Goal: Information Seeking & Learning: Find specific fact

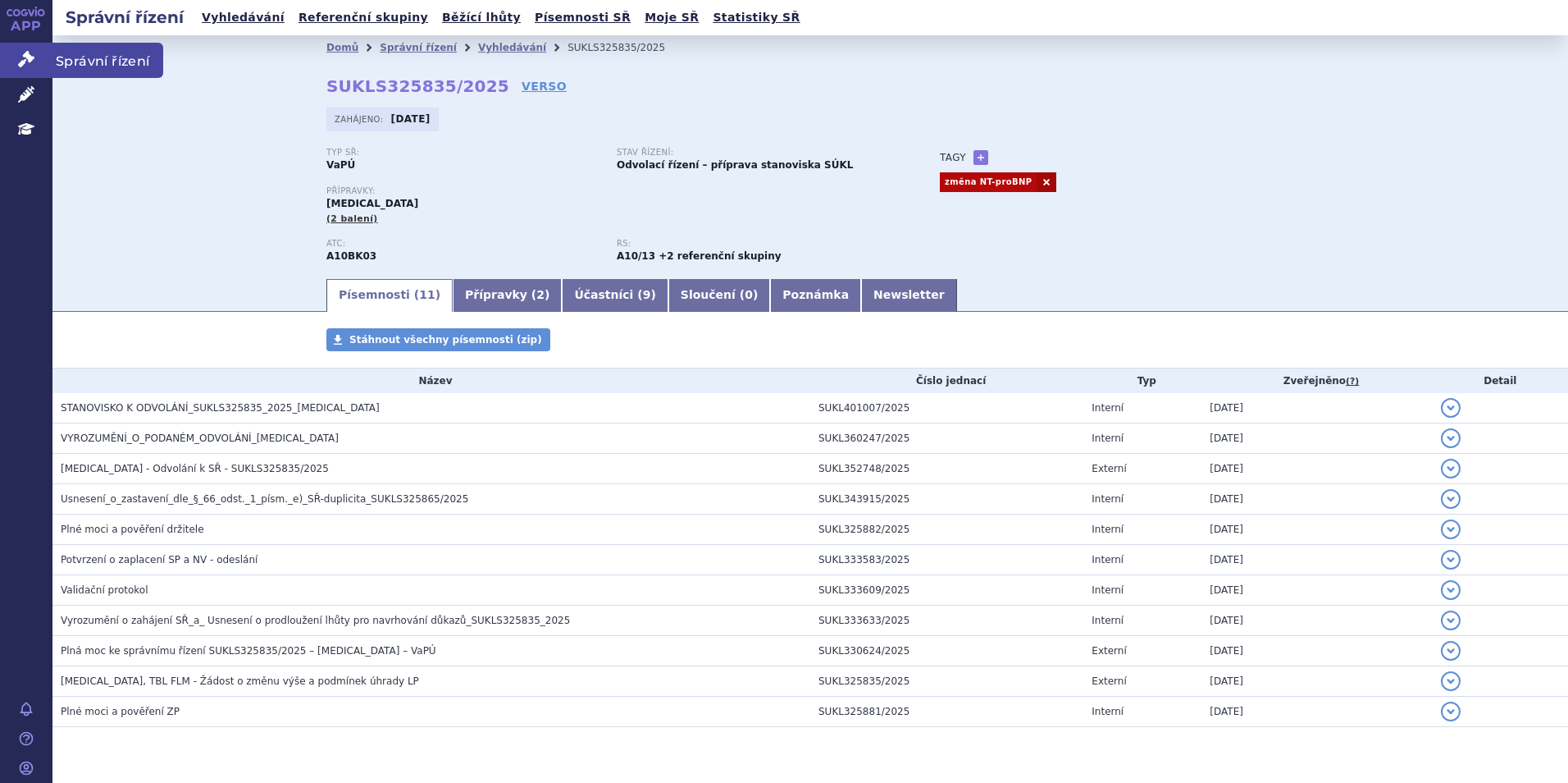
click at [29, 64] on icon at bounding box center [26, 58] width 17 height 17
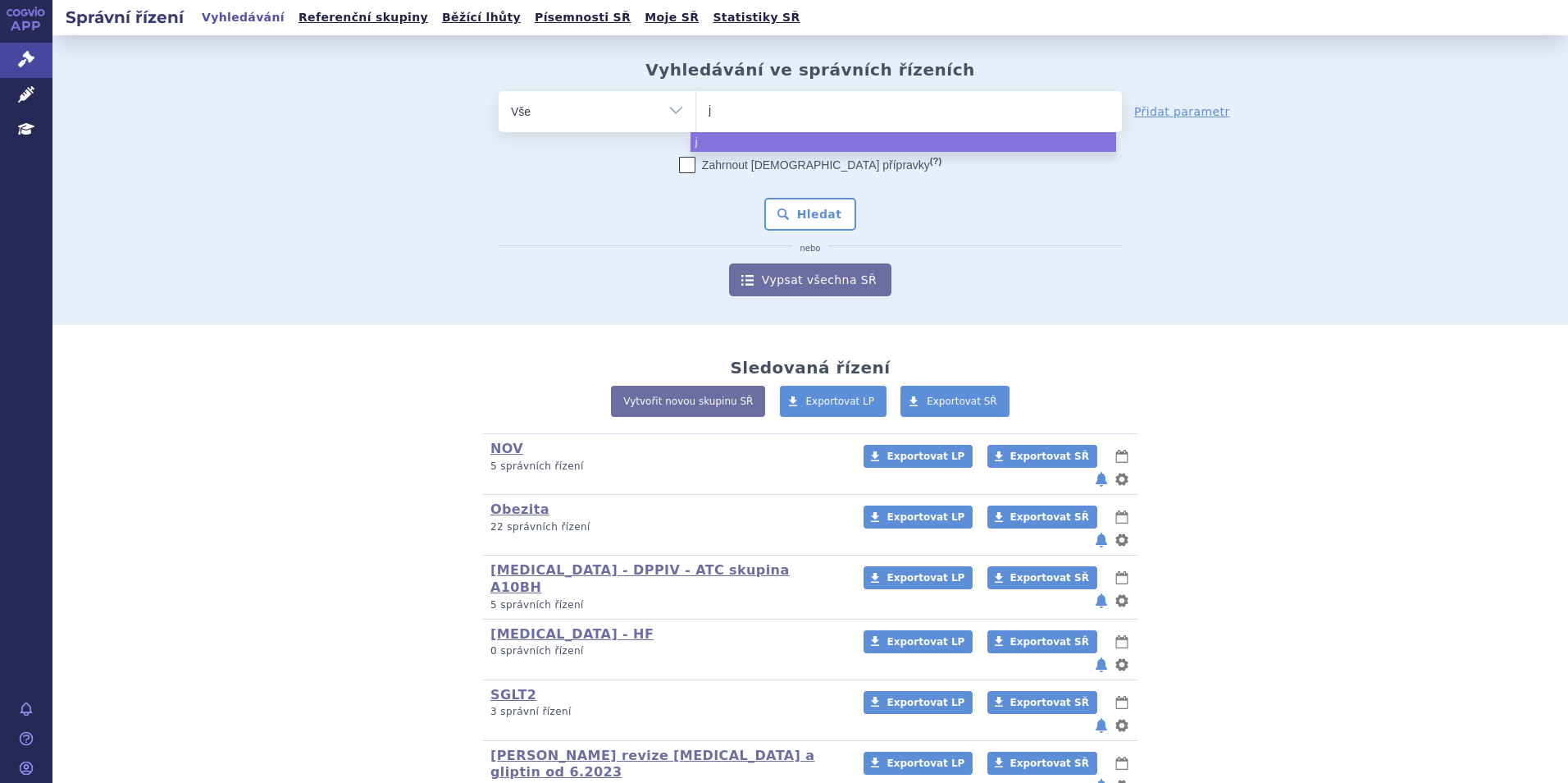
type input "ja"
type input "jar"
type input "jard"
type input "jardia"
type input "jardian"
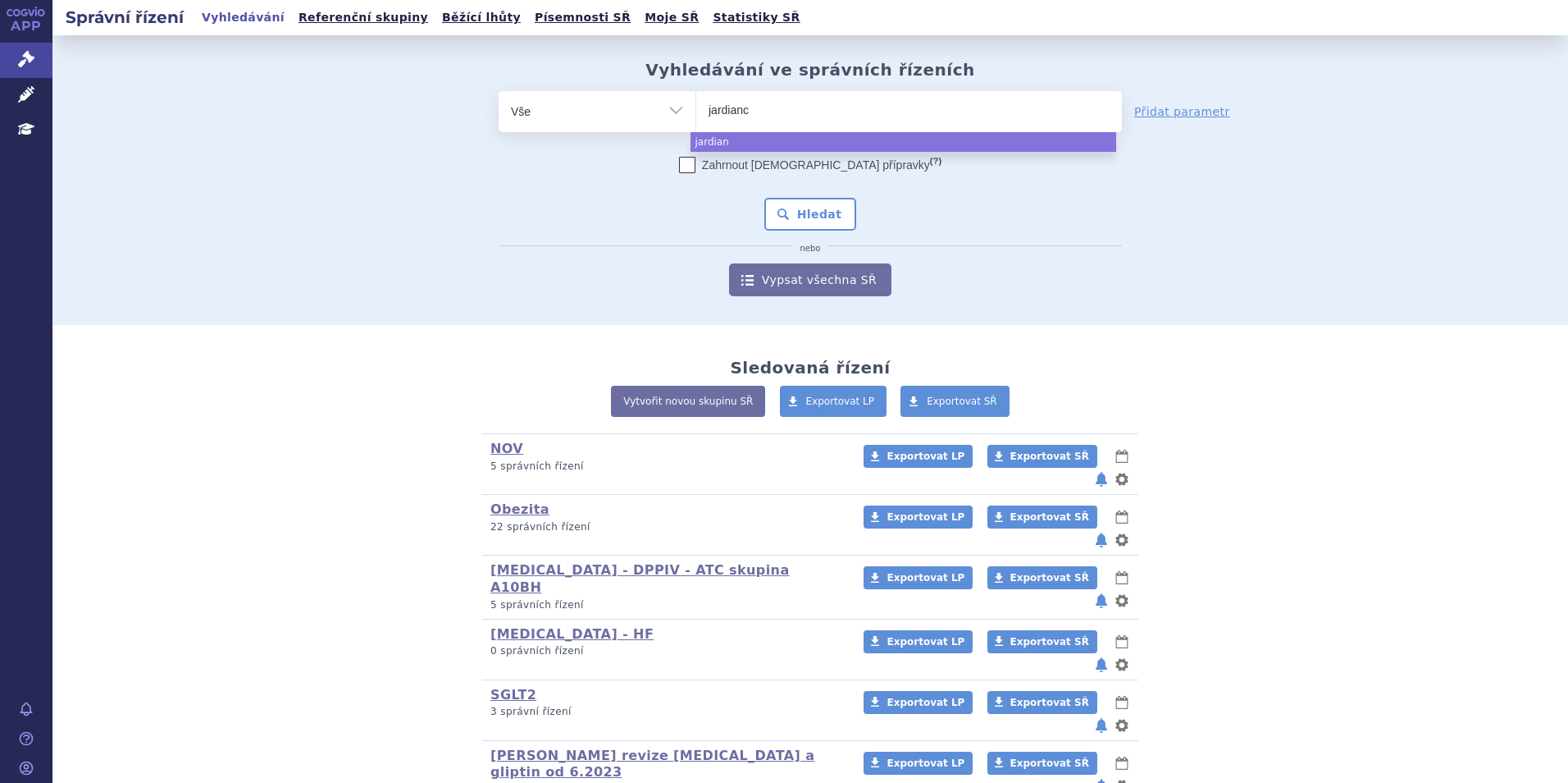
type input "jardiance"
select select "jardiance"
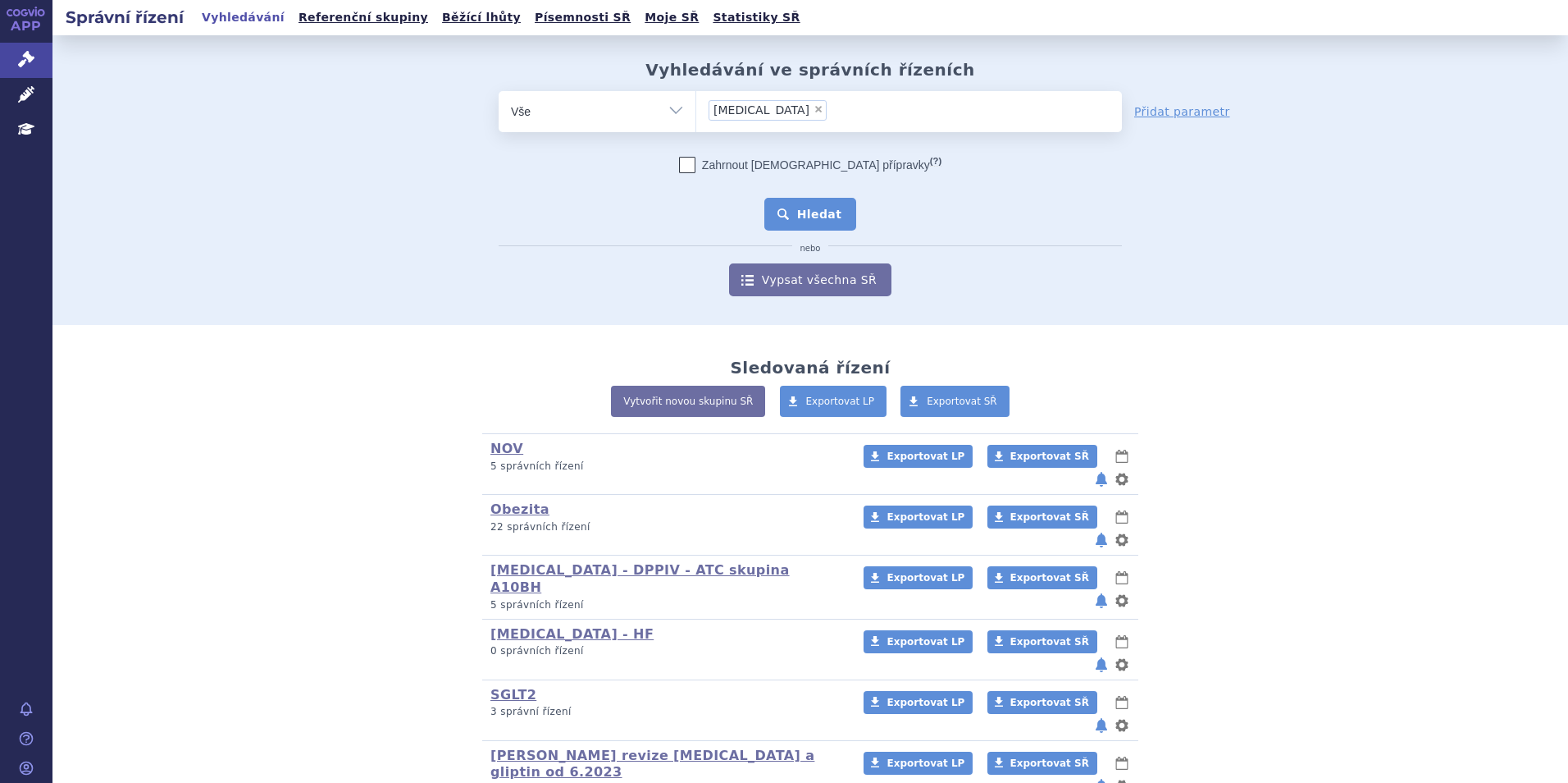
click at [807, 206] on button "Hledat" at bounding box center [811, 214] width 92 height 33
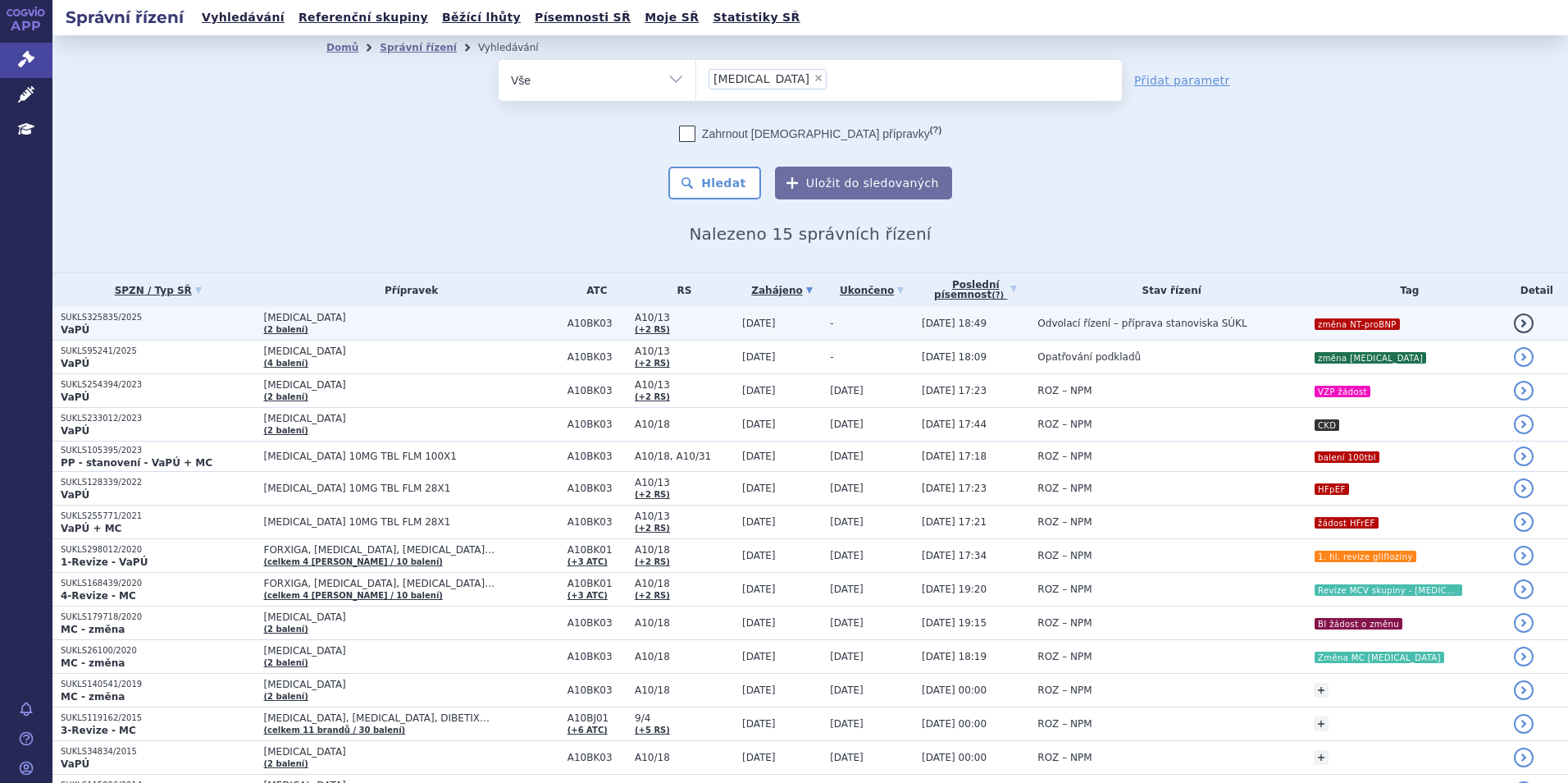
click at [347, 316] on span "[MEDICAL_DATA]" at bounding box center [411, 317] width 295 height 11
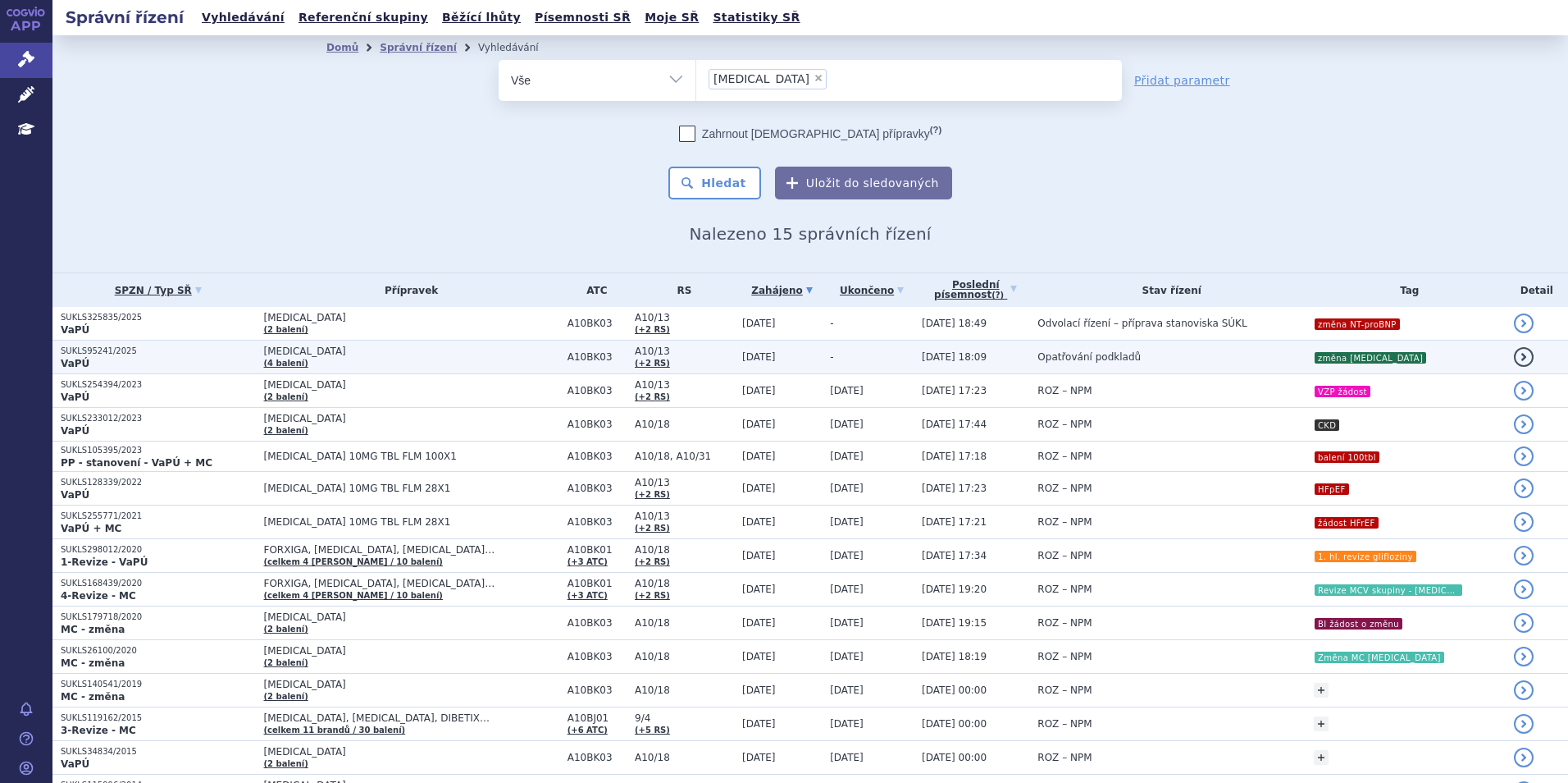
click at [480, 355] on span "[MEDICAL_DATA]" at bounding box center [411, 351] width 295 height 11
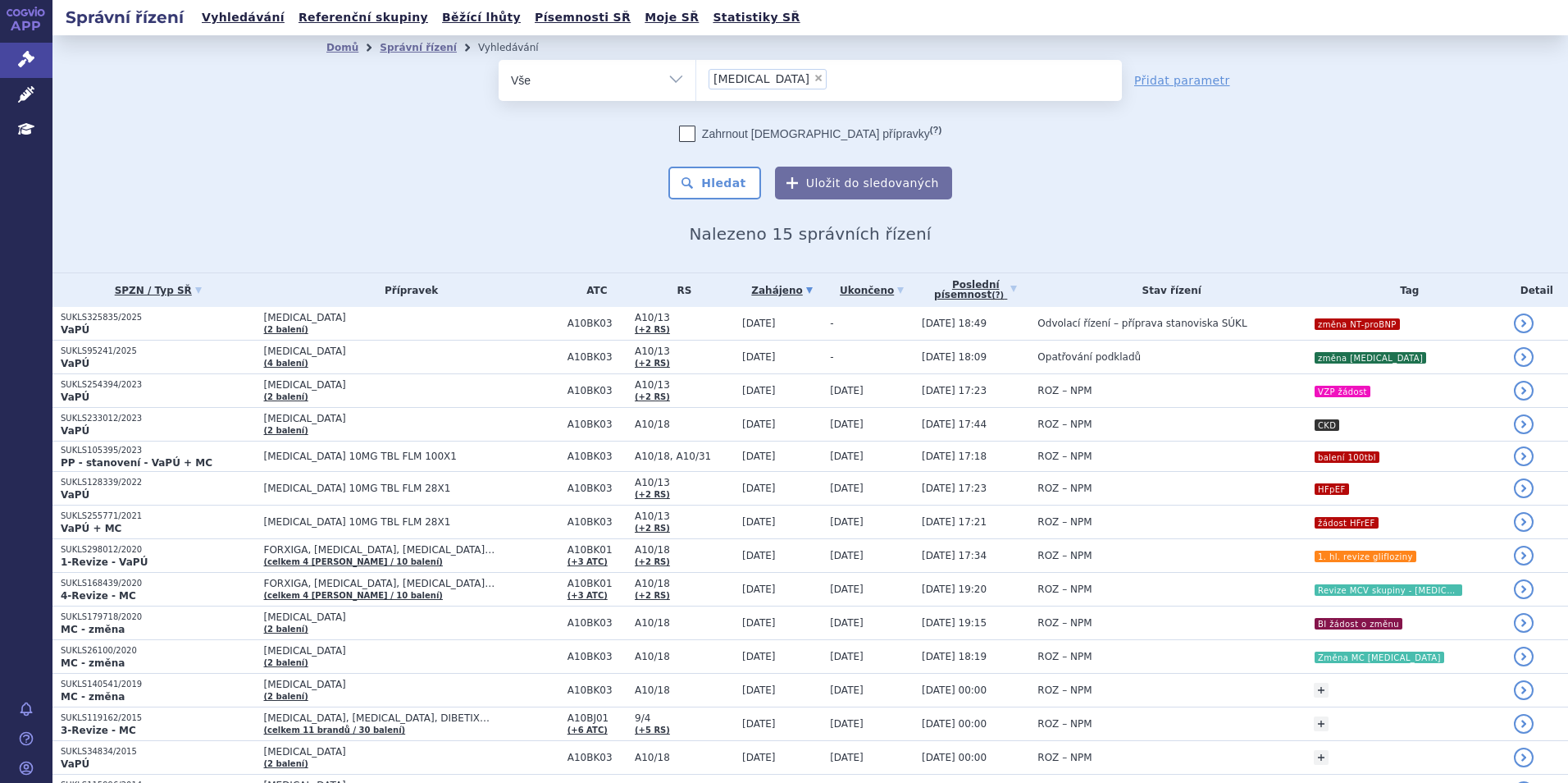
click at [556, 131] on div "Zahrnout [DEMOGRAPHIC_DATA] přípravky (?)" at bounding box center [810, 133] width 623 height 17
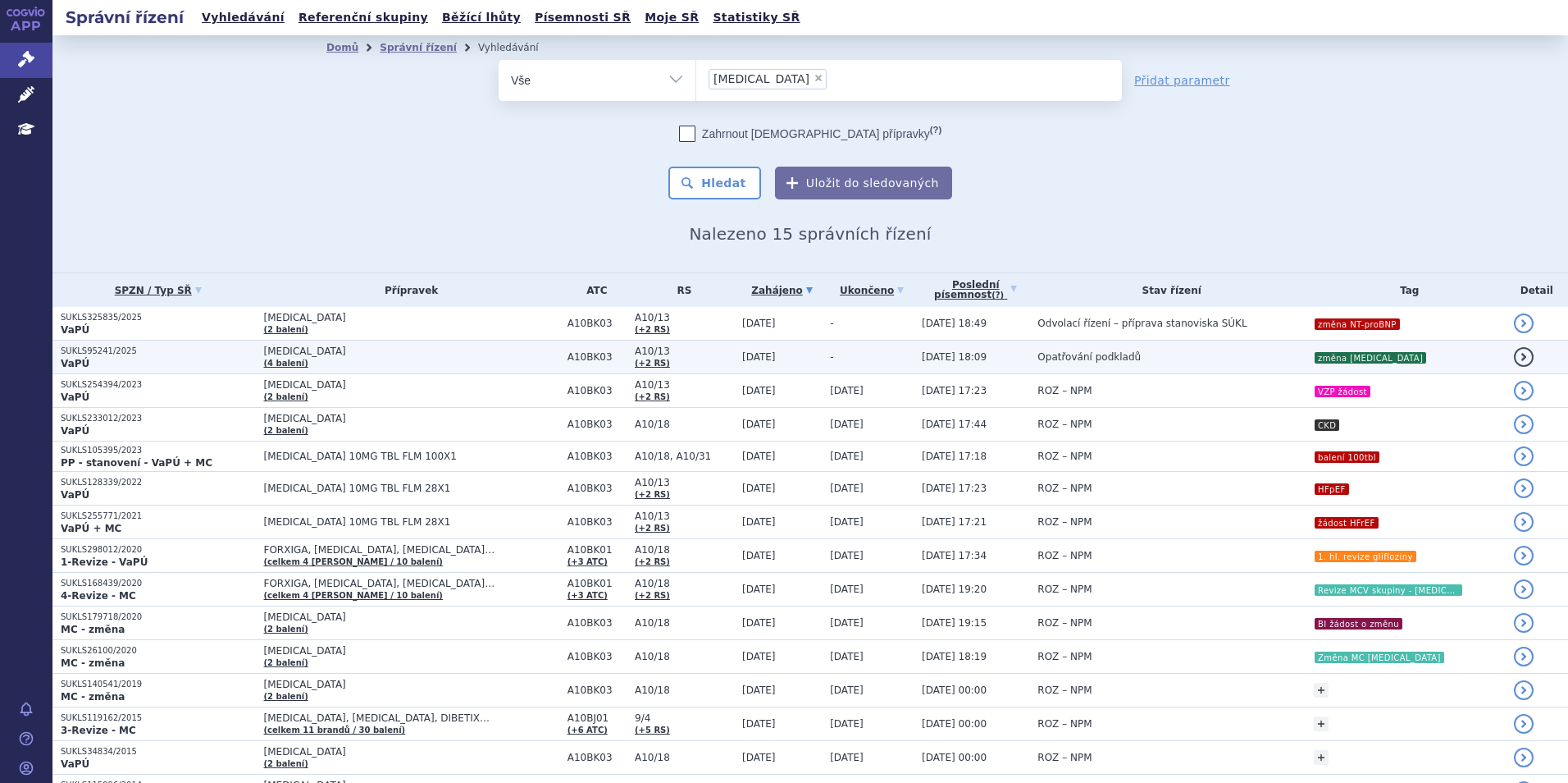
click at [377, 360] on td "[MEDICAL_DATA] (4 balení)" at bounding box center [408, 357] width 303 height 34
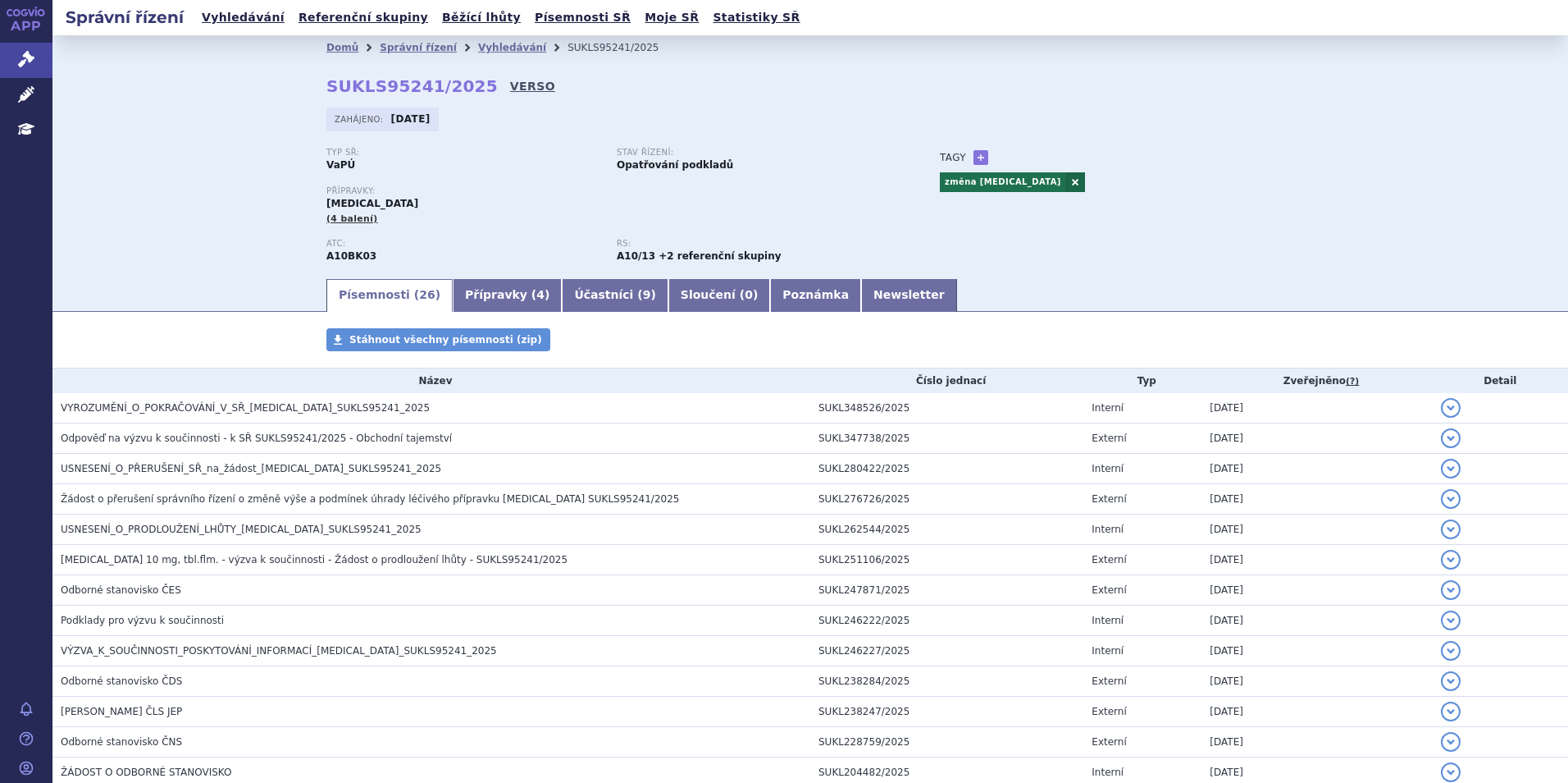
click at [499, 74] on div "Domů Správní řízení Vyhledávání SUKLS95241/2025 SUKLS95241/2025 VERSO [GEOGRAPH…" at bounding box center [811, 168] width 1034 height 216
click at [510, 92] on link "VERSO" at bounding box center [533, 85] width 45 height 17
click at [510, 88] on link "VERSO" at bounding box center [533, 85] width 45 height 17
click at [504, 51] on link "Vyhledávání" at bounding box center [512, 47] width 68 height 11
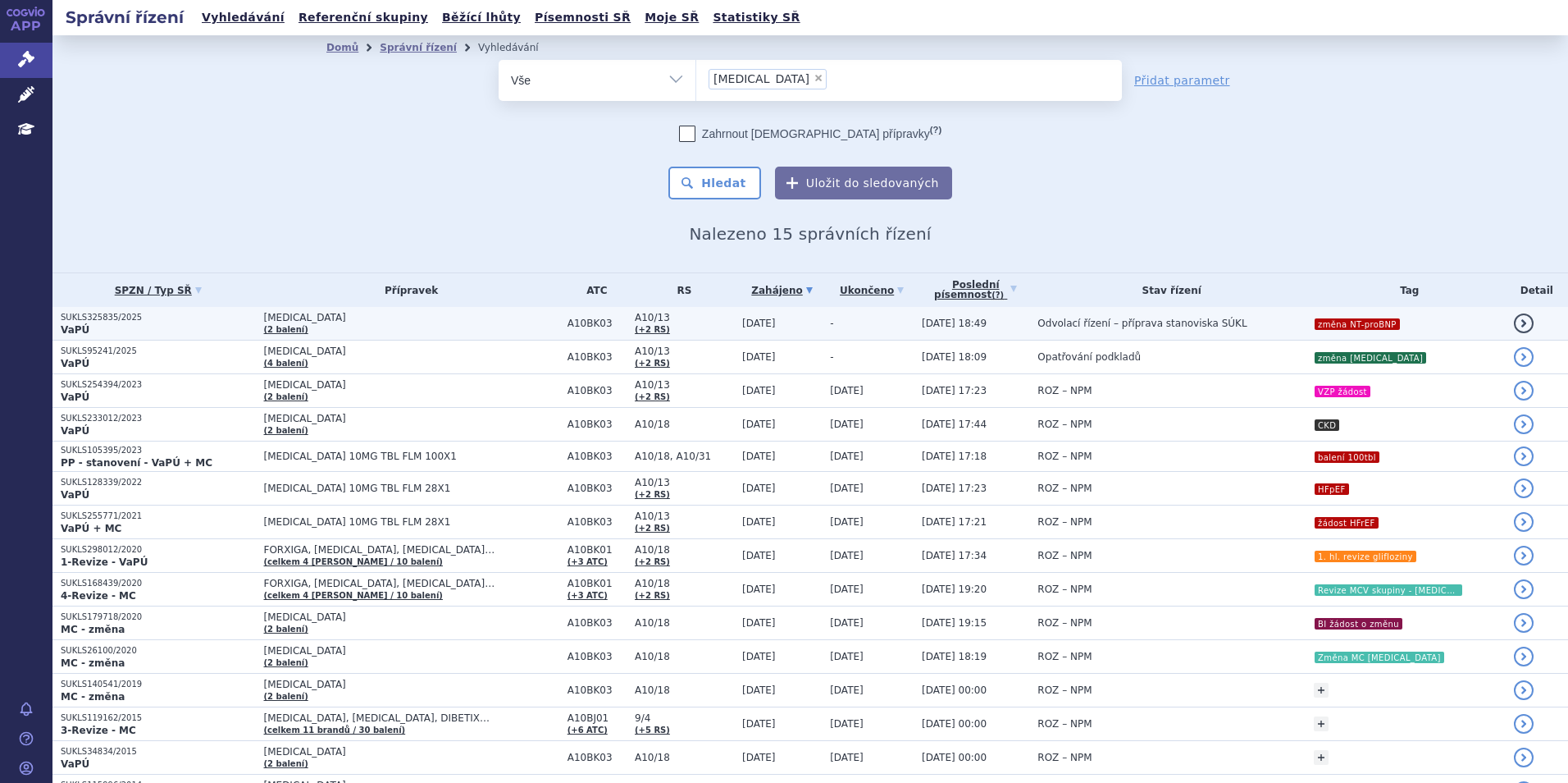
click at [379, 329] on td "JARDIANCE (2 balení)" at bounding box center [408, 323] width 303 height 34
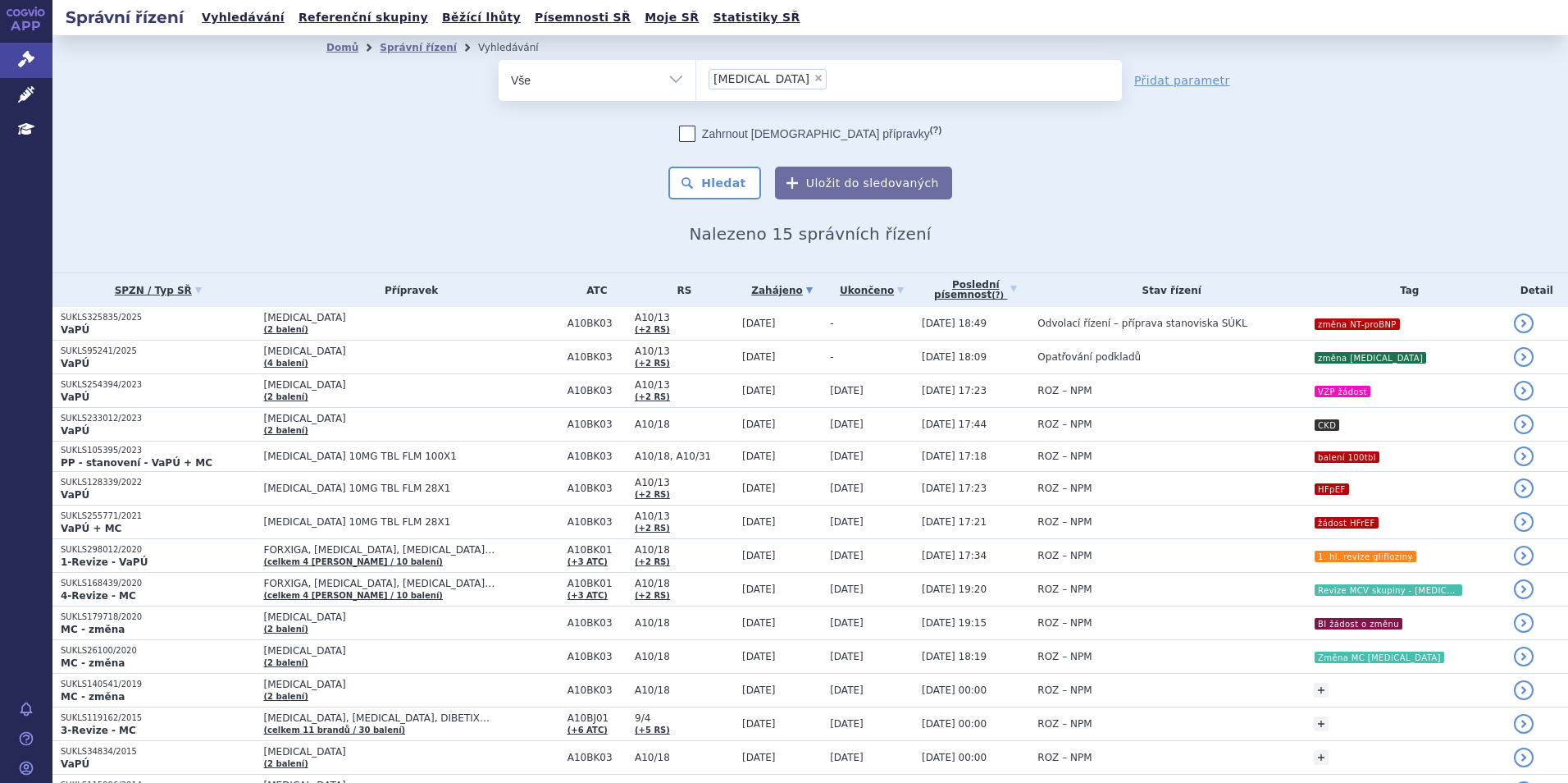
click at [813, 76] on span "×" at bounding box center [818, 78] width 10 height 10
click at [696, 76] on select "[MEDICAL_DATA]" at bounding box center [696, 79] width 1 height 41
select select
click at [766, 76] on ul at bounding box center [909, 78] width 425 height 35
click at [696, 76] on select "[MEDICAL_DATA]" at bounding box center [696, 79] width 1 height 41
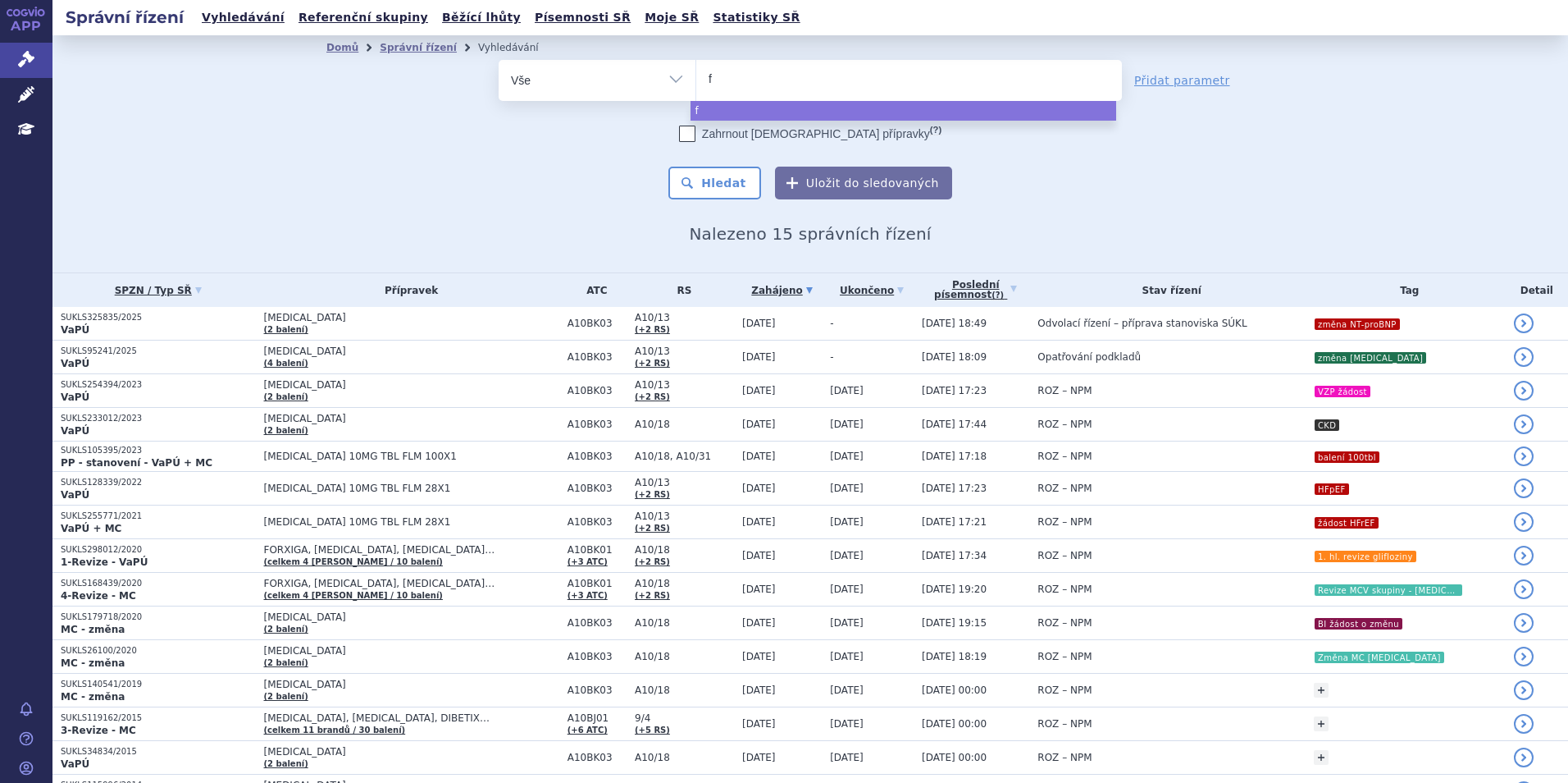
type input "fp"
type input "f"
type input "fo"
type input "for"
type input "forx"
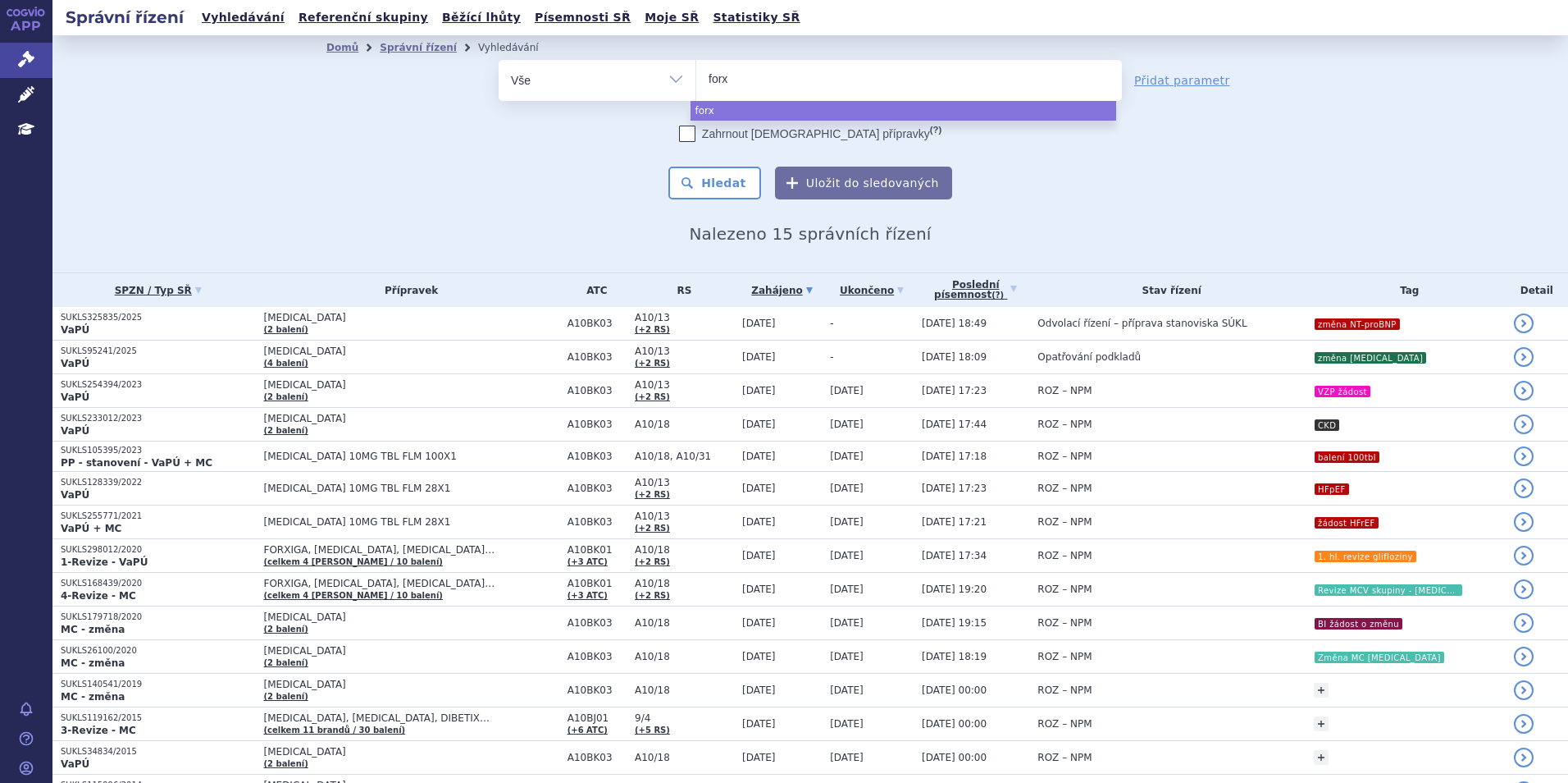
type input "forxi"
type input "forxig"
type input "forxiga"
select select "forxiga"
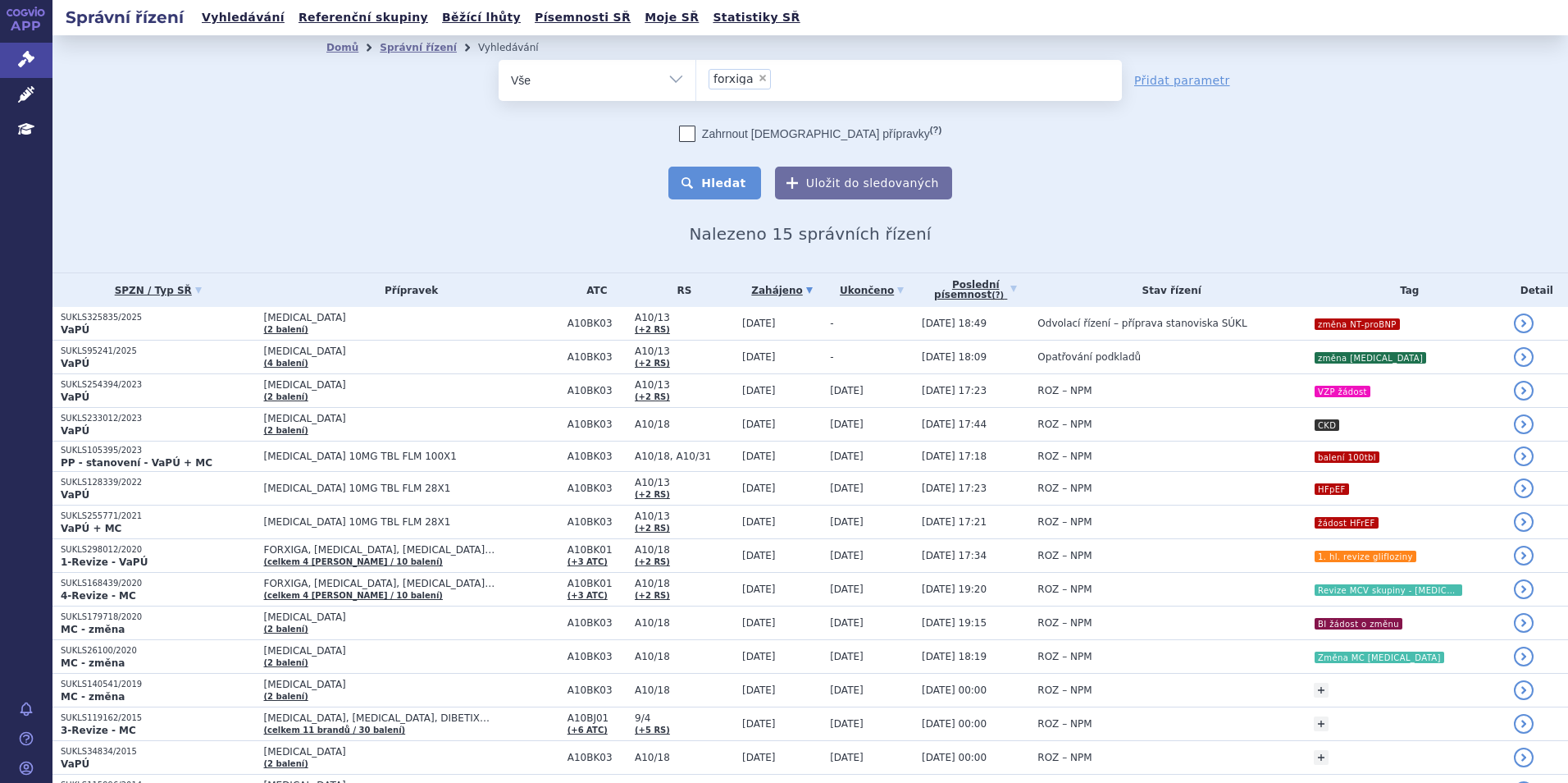
click at [728, 180] on button "Hledat" at bounding box center [715, 183] width 92 height 33
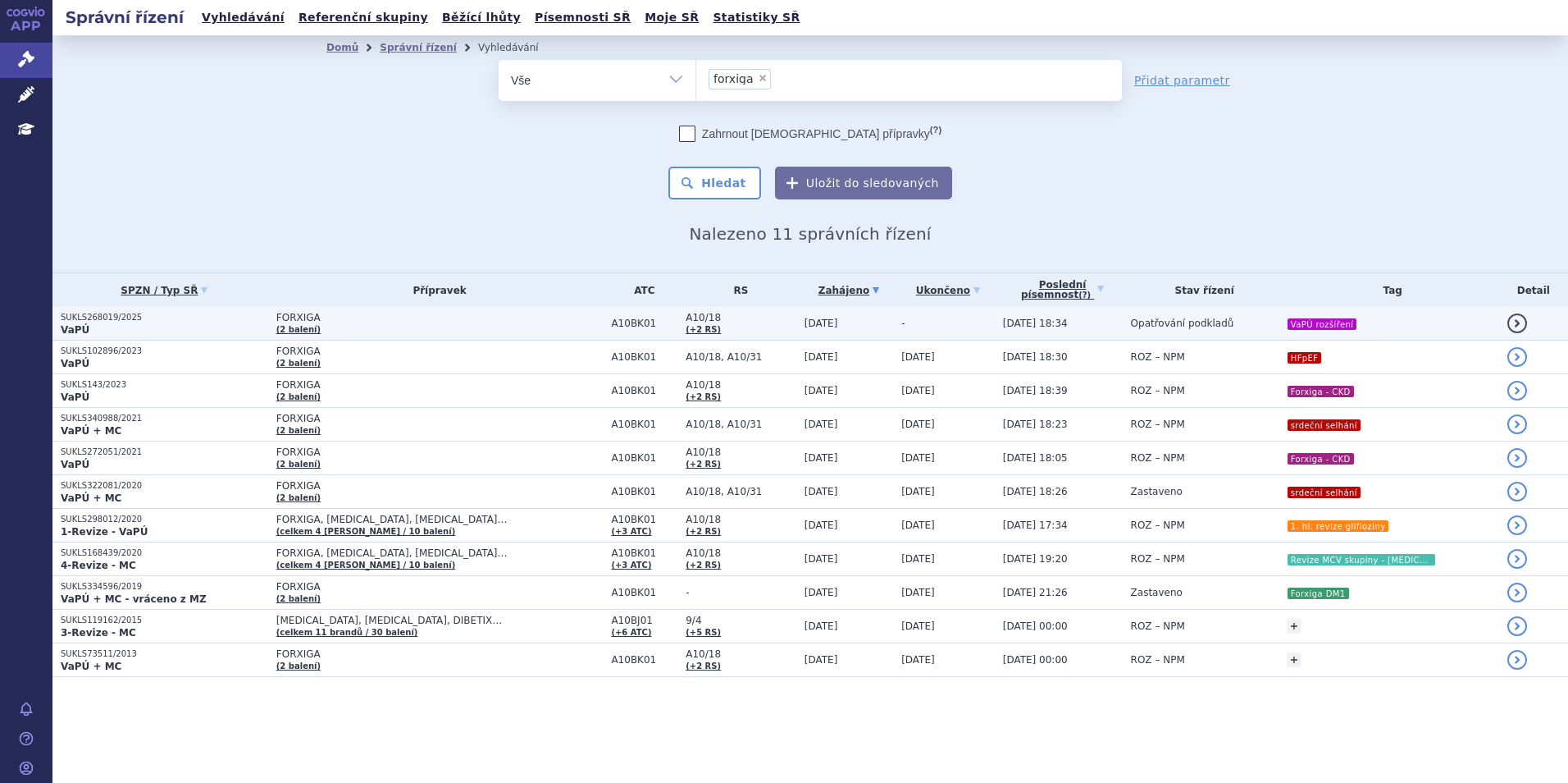
click at [424, 336] on td "FORXIGA (2 balení)" at bounding box center [436, 323] width 336 height 34
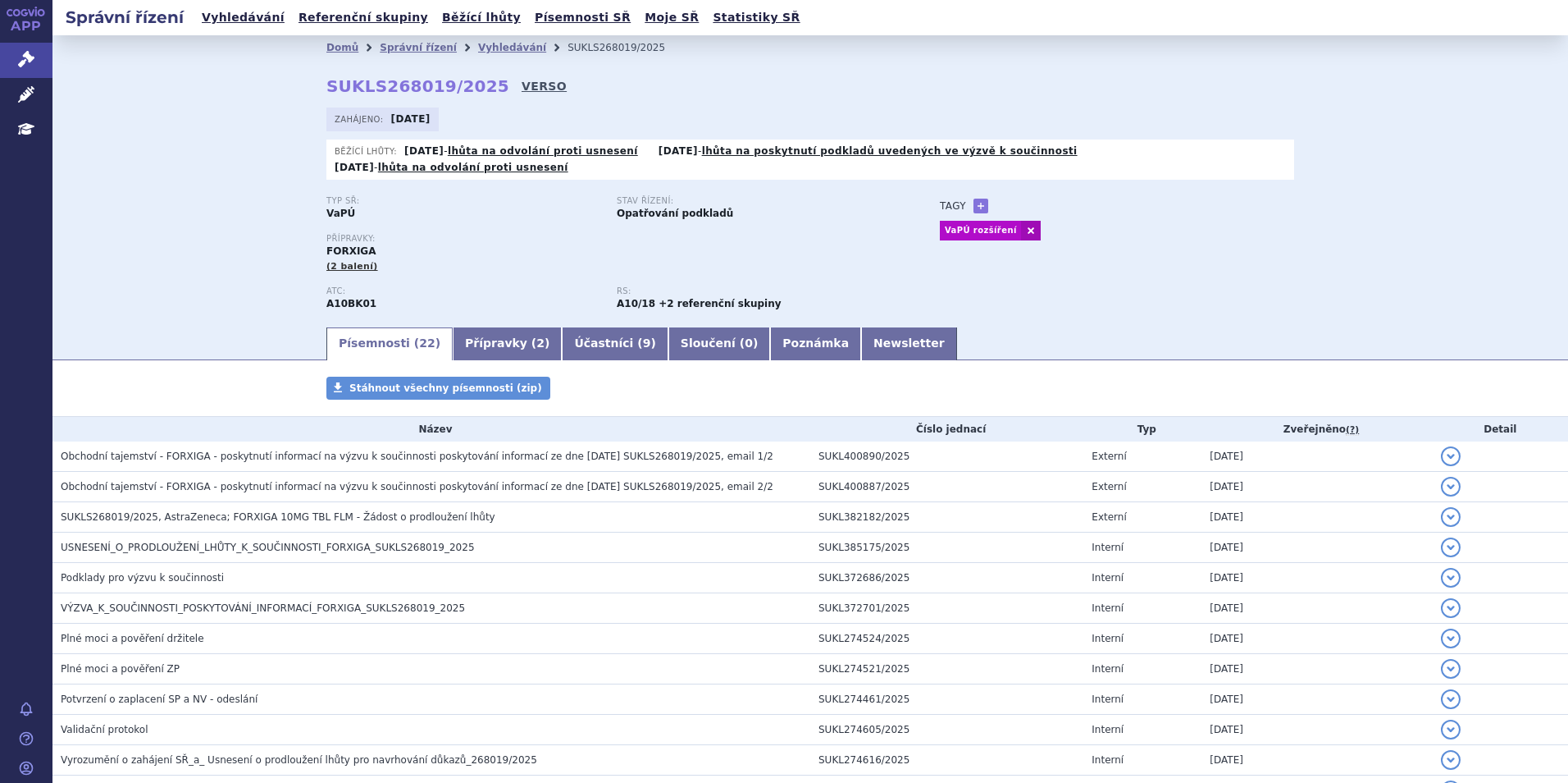
click at [521, 78] on link "VERSO" at bounding box center [544, 85] width 45 height 17
click at [506, 51] on link "Vyhledávání" at bounding box center [512, 47] width 68 height 11
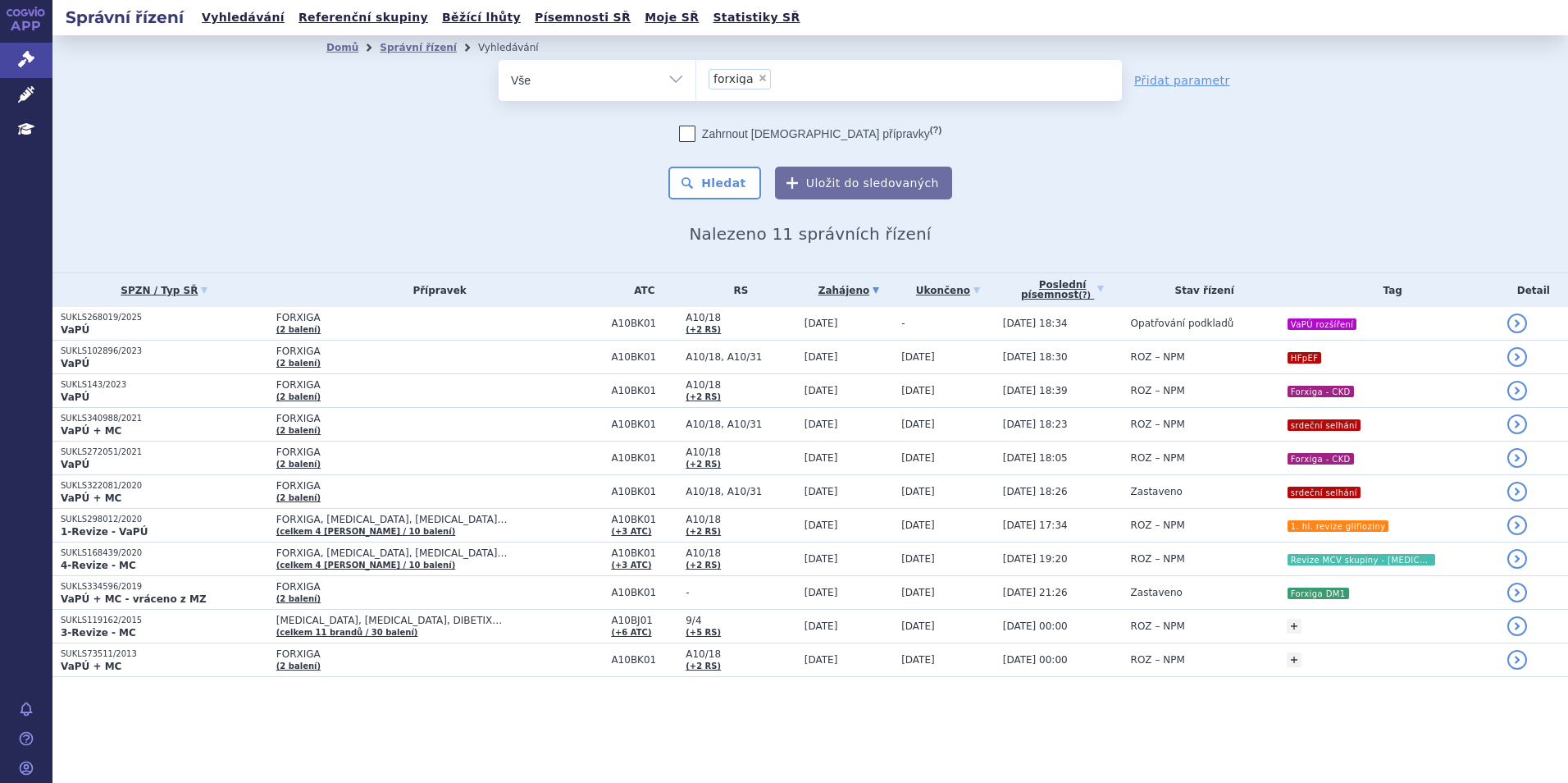
click at [757, 76] on span "×" at bounding box center [762, 78] width 10 height 10
click at [696, 76] on select "forxiga" at bounding box center [696, 79] width 1 height 41
select select
click at [757, 77] on ul at bounding box center [909, 78] width 425 height 35
click at [696, 77] on select "forxiga" at bounding box center [696, 79] width 1 height 41
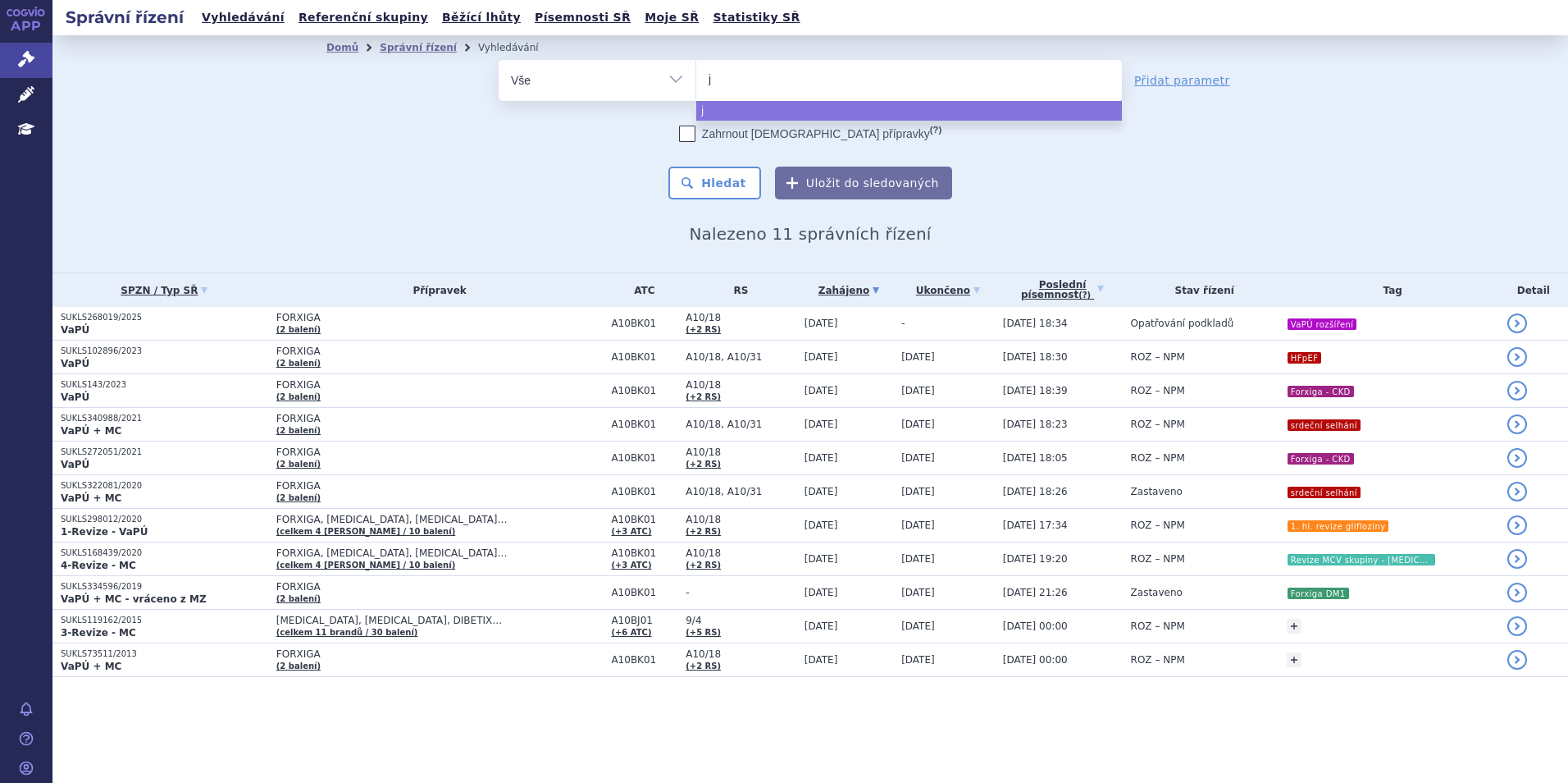
type input "ja"
type input "jar"
type input "jardi"
type input "jardia"
type input "jardianc"
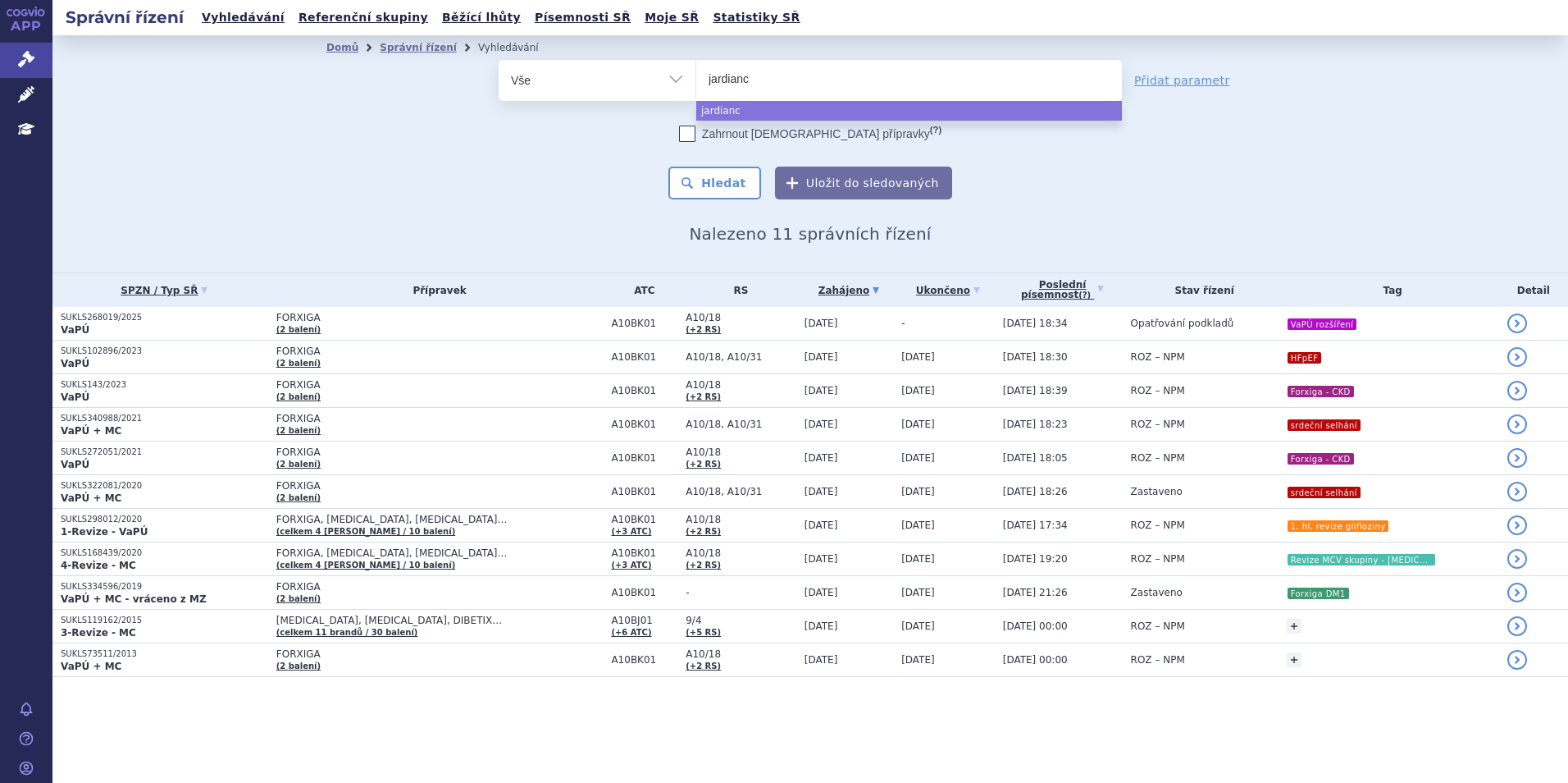
type input "[MEDICAL_DATA]"
select select "[MEDICAL_DATA]"
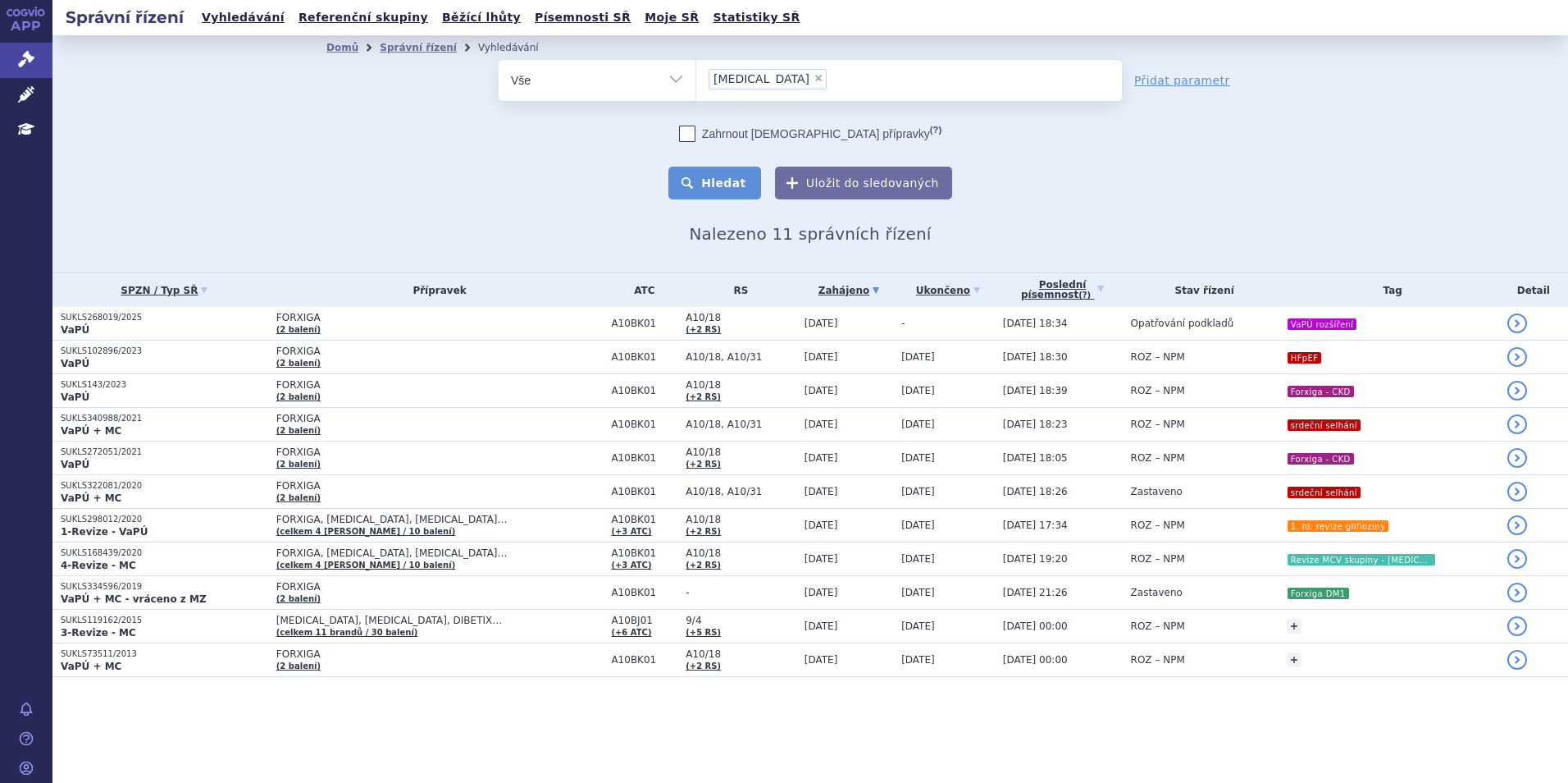
click at [736, 196] on button "Hledat" at bounding box center [715, 183] width 92 height 33
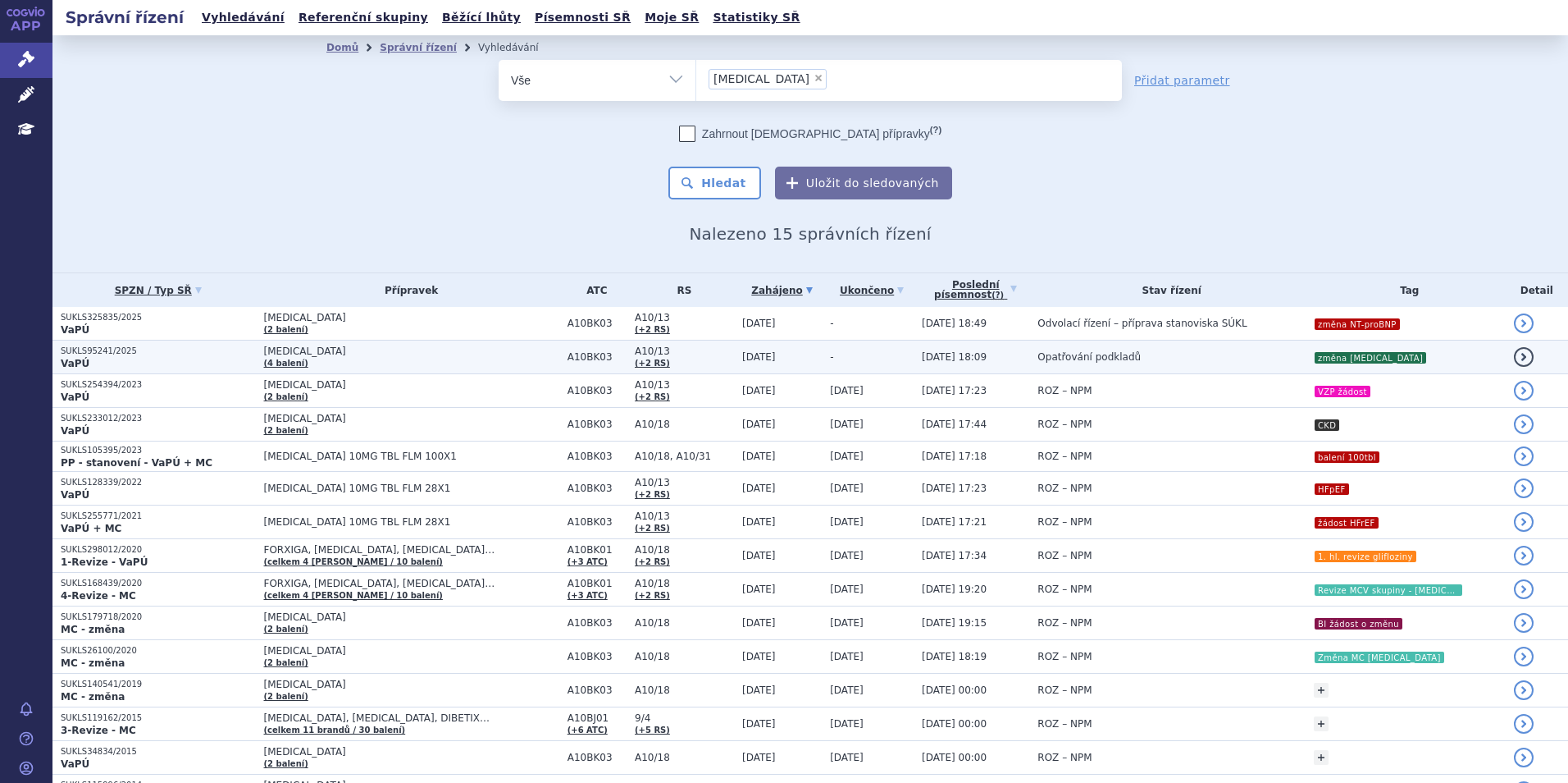
click at [367, 356] on span "[MEDICAL_DATA]" at bounding box center [411, 351] width 295 height 11
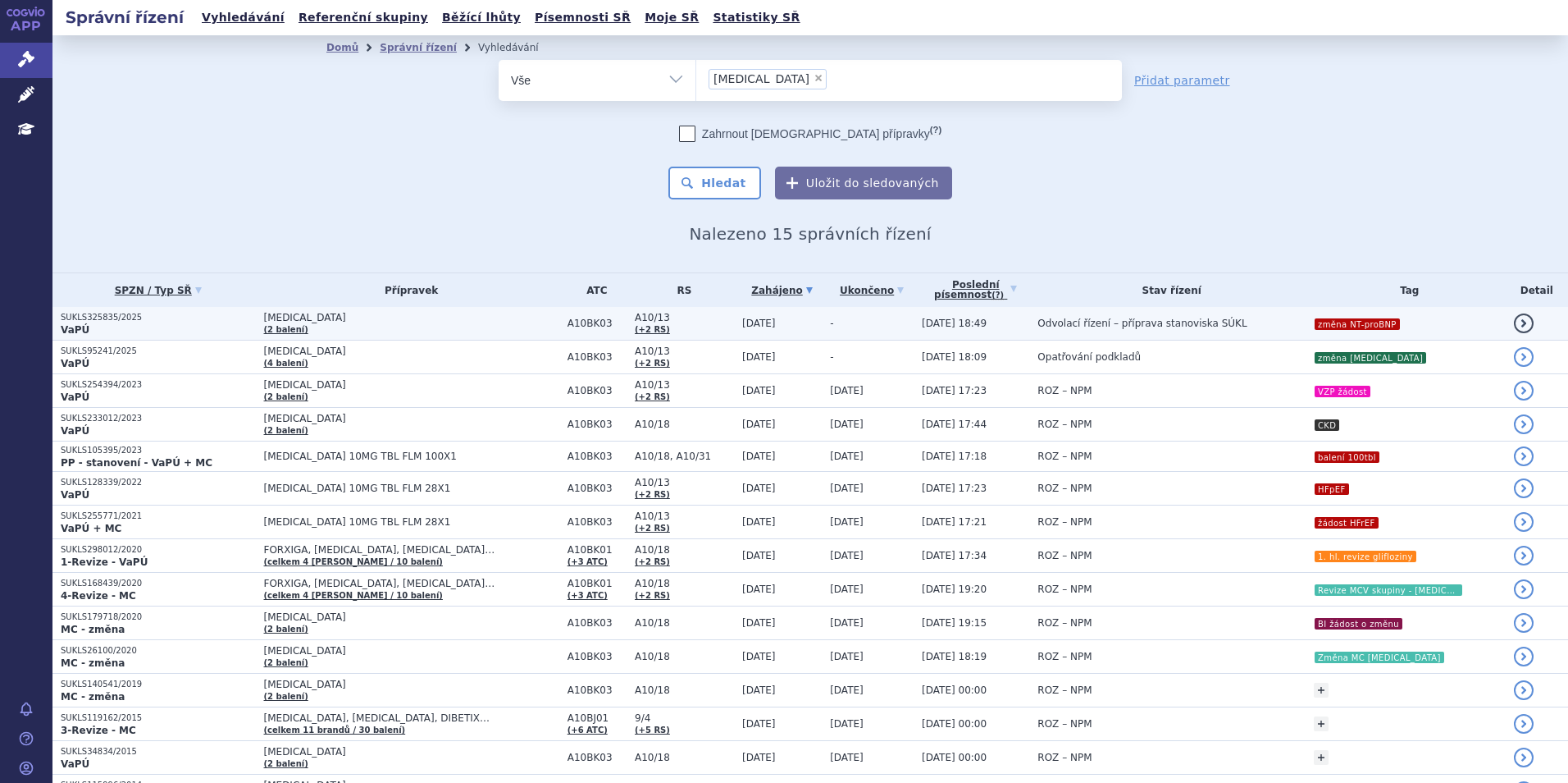
click at [487, 317] on span "[MEDICAL_DATA]" at bounding box center [411, 317] width 295 height 11
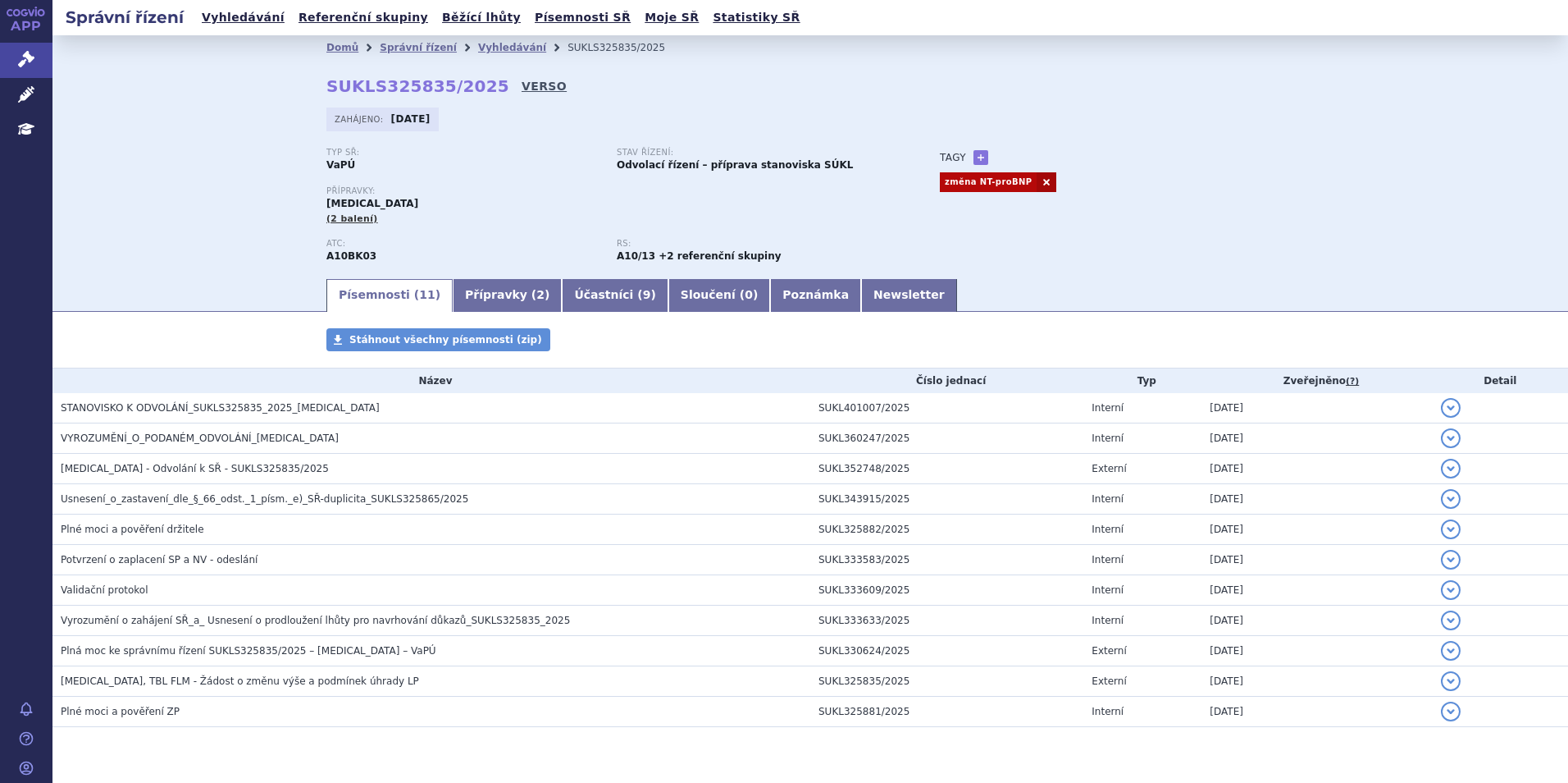
click at [521, 85] on link "VERSO" at bounding box center [544, 85] width 45 height 17
